Goal: Information Seeking & Learning: Learn about a topic

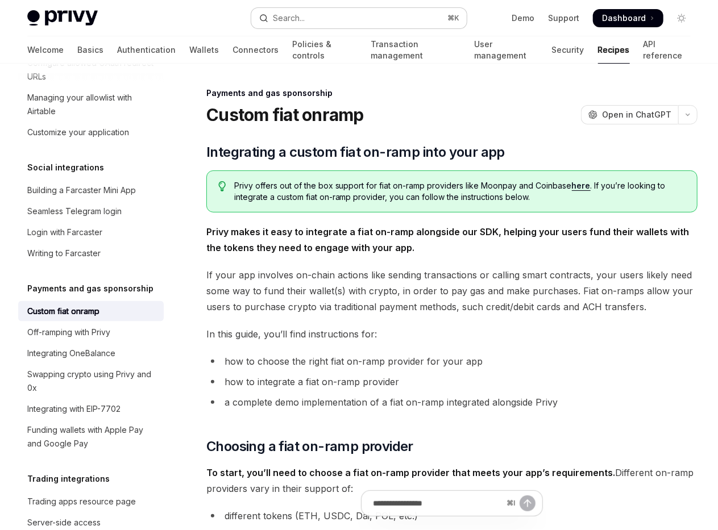
drag, startPoint x: 299, startPoint y: 3, endPoint x: 298, endPoint y: 20, distance: 17.1
click at [299, 3] on div "Privy Docs home page Search... ⌘ K Demo Support Dashboard Dashboard Search..." at bounding box center [358, 18] width 663 height 36
click at [297, 22] on div "Search..." at bounding box center [289, 18] width 32 height 14
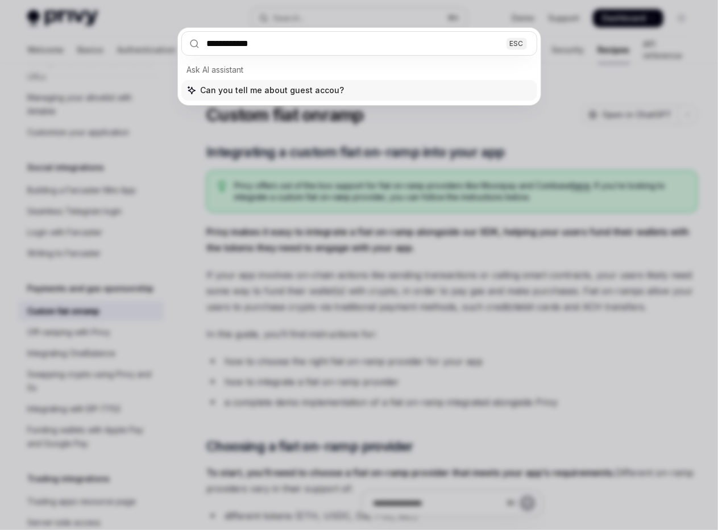
type input "**********"
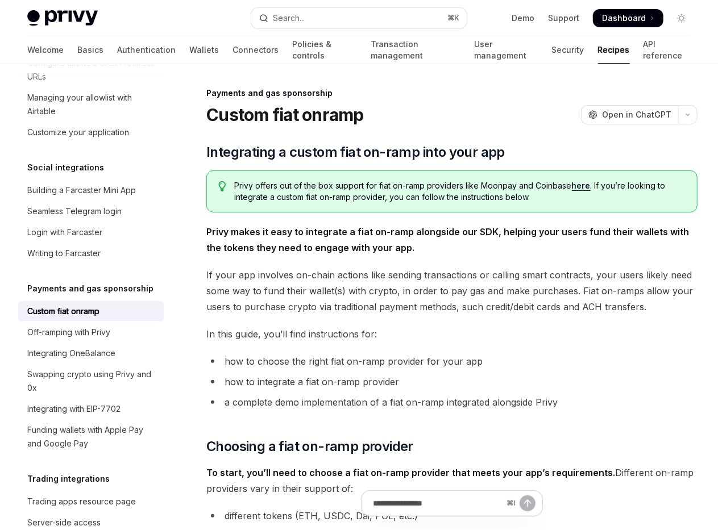
type textarea "*"
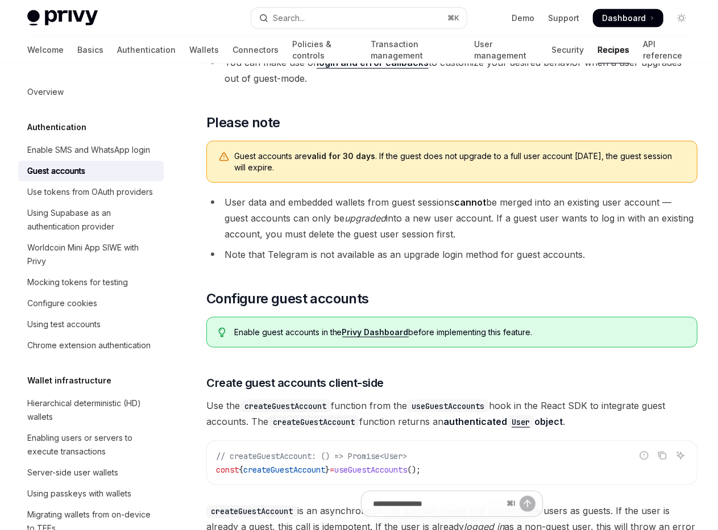
scroll to position [628, 0]
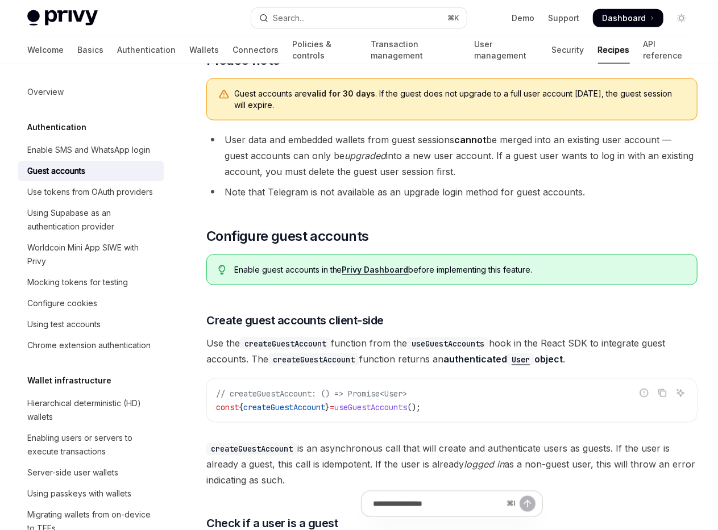
click at [367, 156] on em "upgraded" at bounding box center [364, 155] width 41 height 11
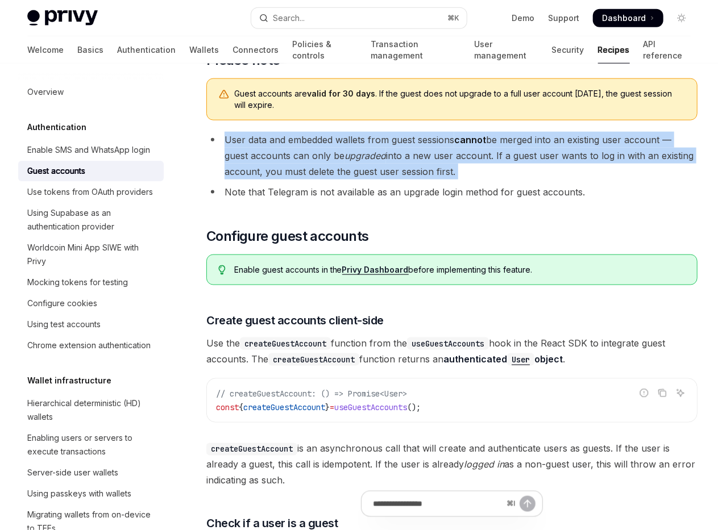
click at [367, 156] on em "upgraded" at bounding box center [364, 155] width 41 height 11
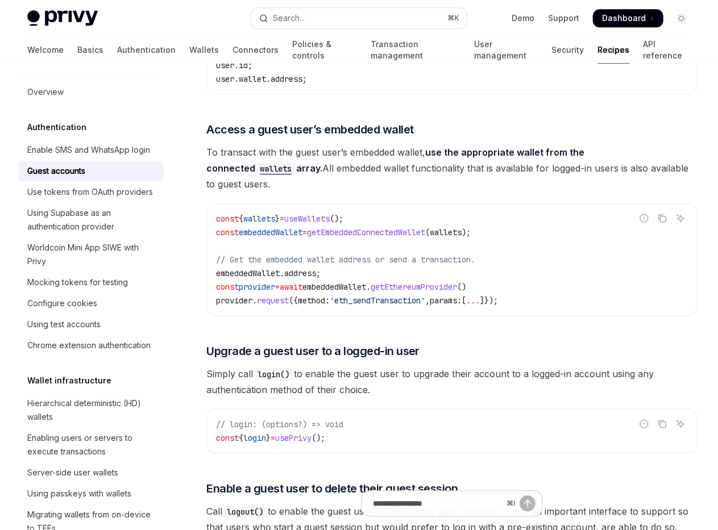
scroll to position [1588, 0]
